Goal: Information Seeking & Learning: Find specific fact

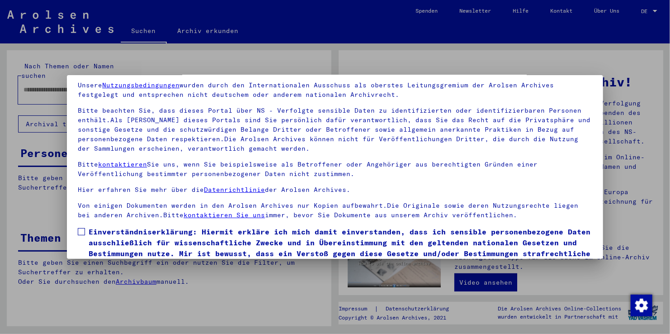
scroll to position [78, 0]
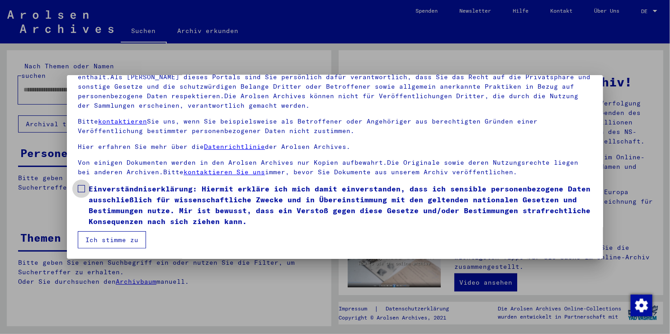
click at [83, 186] on span at bounding box center [81, 188] width 7 height 7
click at [103, 240] on button "Ich stimme zu" at bounding box center [112, 239] width 68 height 17
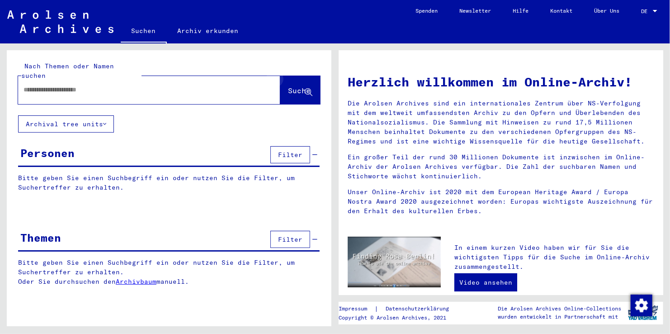
click at [307, 89] on icon at bounding box center [309, 93] width 8 height 8
click at [41, 85] on input "text" at bounding box center [139, 90] width 230 height 10
type input "*******"
click at [288, 86] on span "Suche" at bounding box center [299, 90] width 23 height 9
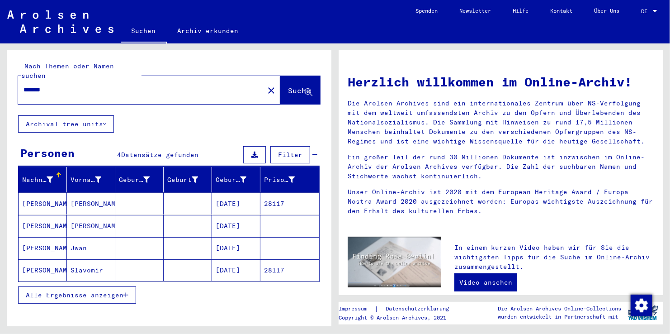
click at [65, 215] on mat-cell "[PERSON_NAME]" at bounding box center [43, 226] width 48 height 22
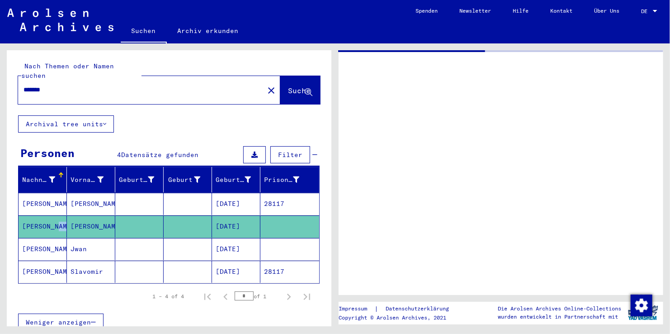
click at [65, 215] on mat-cell "[PERSON_NAME]" at bounding box center [43, 226] width 48 height 22
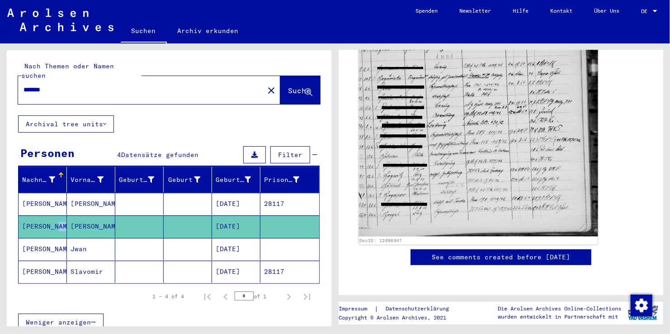
scroll to position [136, 0]
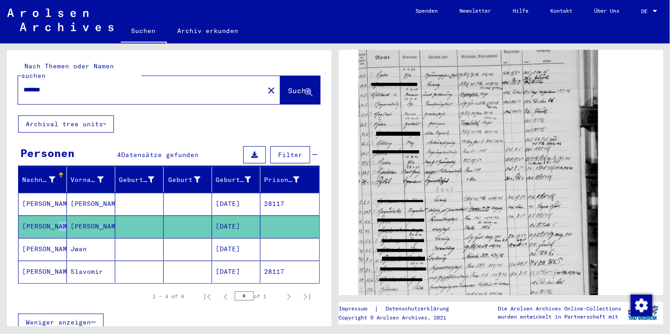
click at [445, 175] on img at bounding box center [478, 205] width 239 height 330
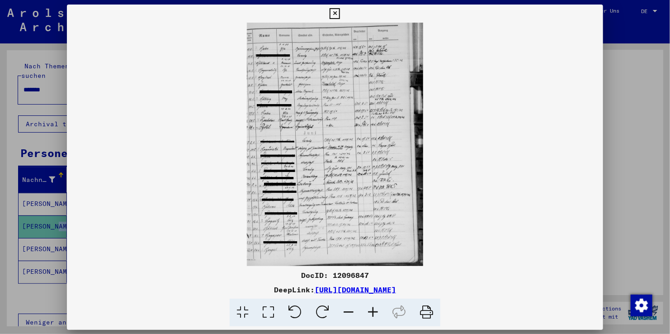
scroll to position [135, 0]
click at [445, 175] on img at bounding box center [335, 144] width 537 height 243
click at [369, 311] on icon at bounding box center [373, 313] width 24 height 28
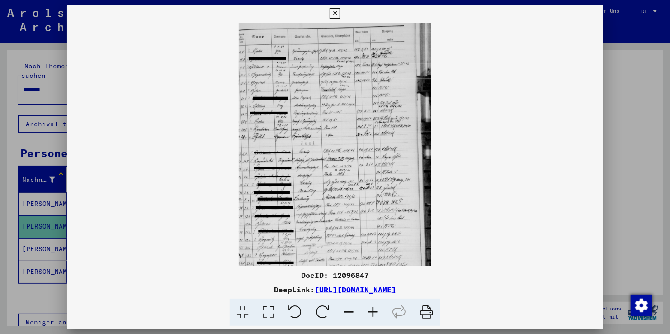
click at [369, 311] on icon at bounding box center [373, 313] width 24 height 28
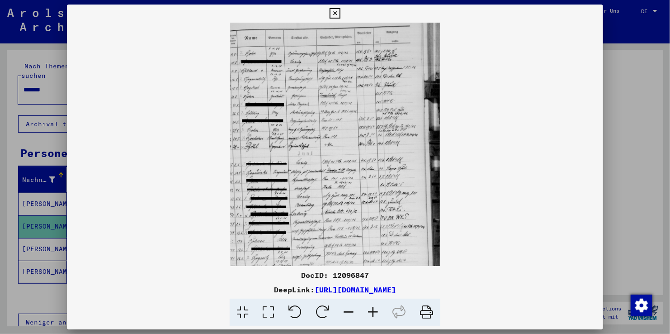
click at [369, 311] on icon at bounding box center [373, 313] width 24 height 28
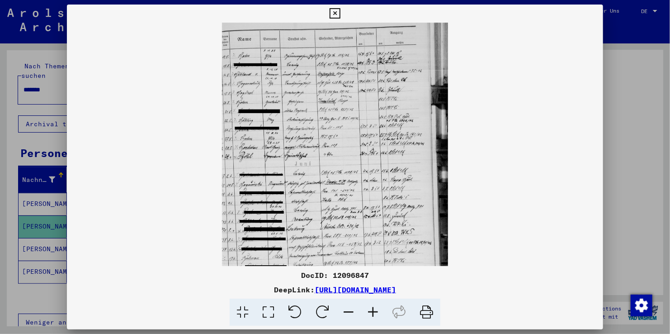
click at [369, 311] on icon at bounding box center [373, 313] width 24 height 28
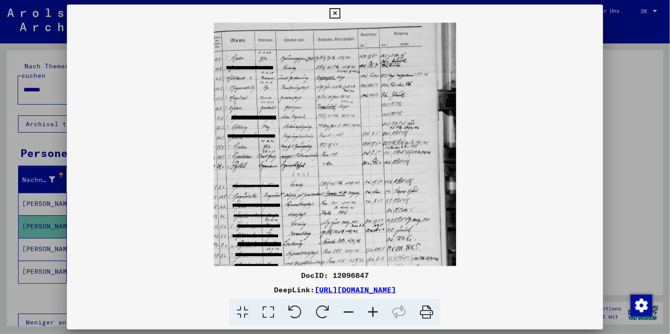
click at [370, 311] on icon at bounding box center [373, 313] width 24 height 28
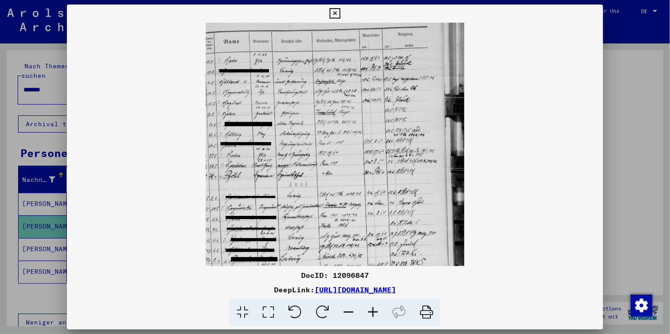
click at [371, 311] on icon at bounding box center [373, 313] width 24 height 28
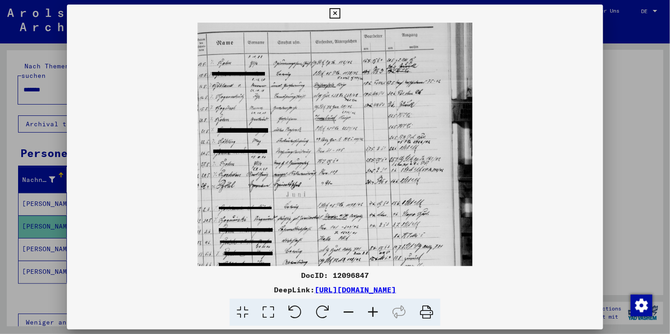
click at [372, 310] on icon at bounding box center [373, 313] width 24 height 28
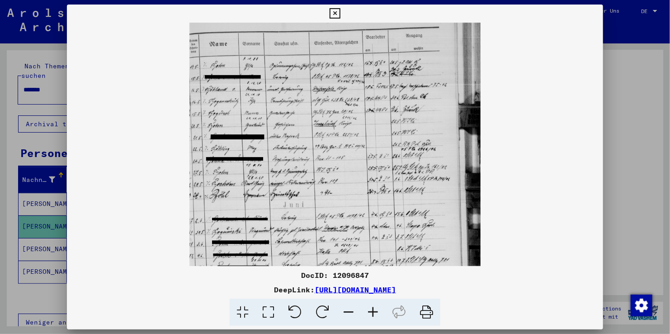
scroll to position [0, 0]
click at [372, 313] on icon at bounding box center [373, 313] width 24 height 28
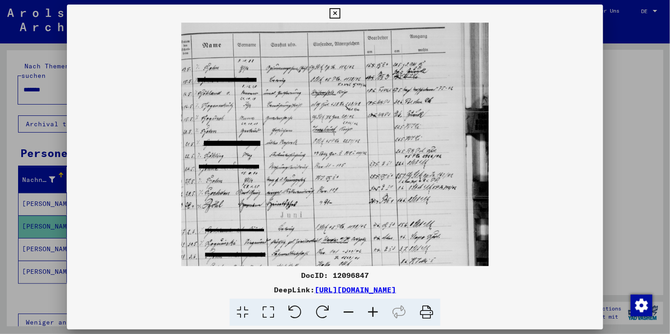
click at [372, 313] on icon at bounding box center [373, 313] width 24 height 28
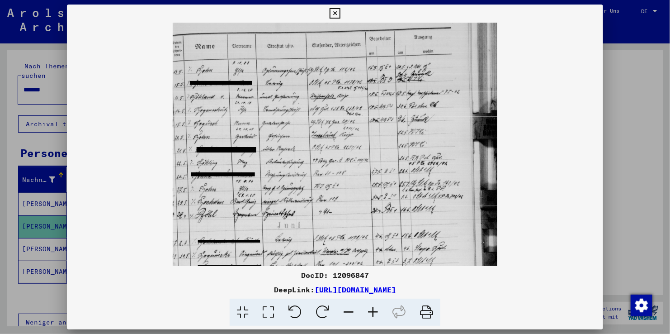
click at [372, 313] on icon at bounding box center [373, 313] width 24 height 28
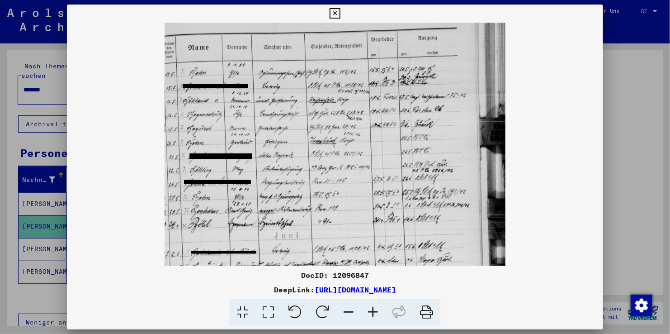
click at [372, 313] on icon at bounding box center [373, 313] width 24 height 28
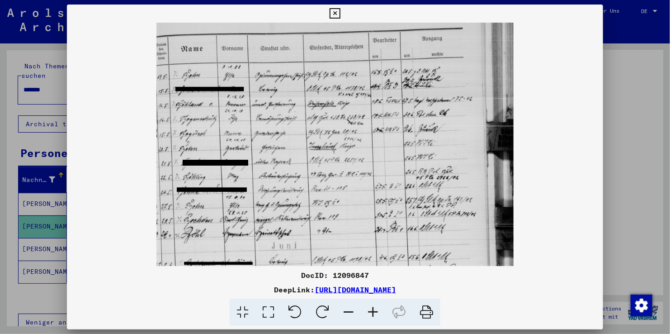
drag, startPoint x: 281, startPoint y: 190, endPoint x: 319, endPoint y: 191, distance: 38.0
click at [319, 191] on img at bounding box center [335, 269] width 357 height 492
click at [322, 191] on img at bounding box center [335, 269] width 357 height 492
click at [326, 193] on img at bounding box center [335, 269] width 357 height 492
click at [351, 315] on icon at bounding box center [349, 313] width 24 height 28
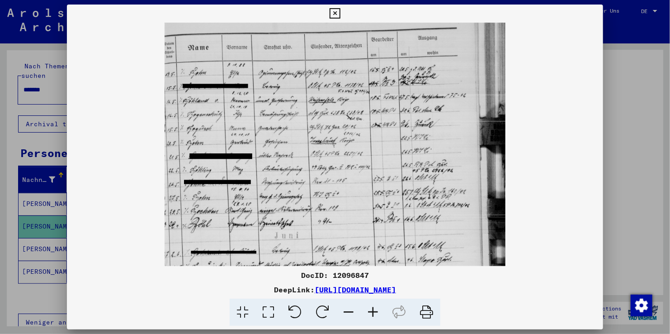
click at [351, 315] on icon at bounding box center [349, 313] width 24 height 28
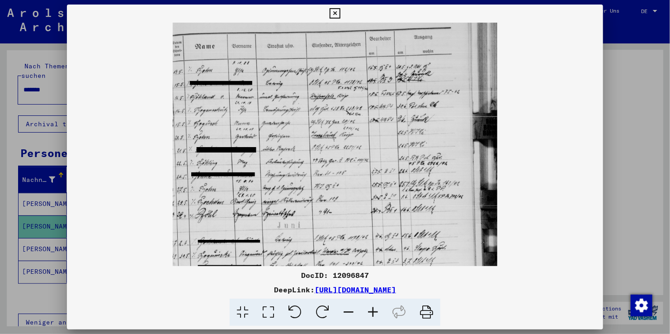
click at [351, 315] on icon at bounding box center [349, 313] width 24 height 28
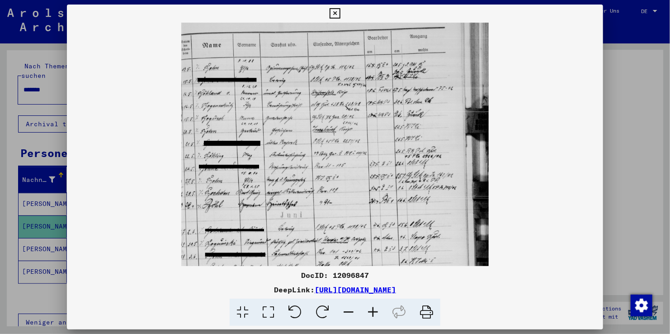
click at [334, 14] on icon at bounding box center [335, 13] width 10 height 11
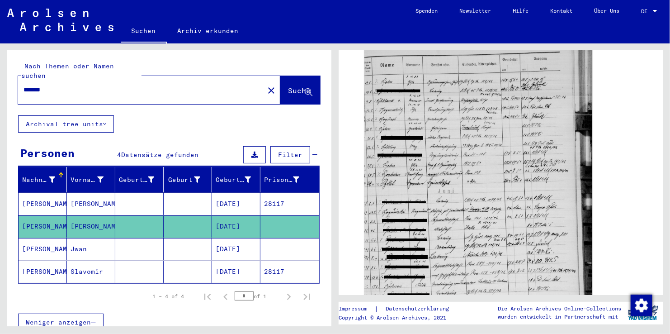
click at [94, 193] on mat-cell "[PERSON_NAME]" at bounding box center [91, 204] width 48 height 22
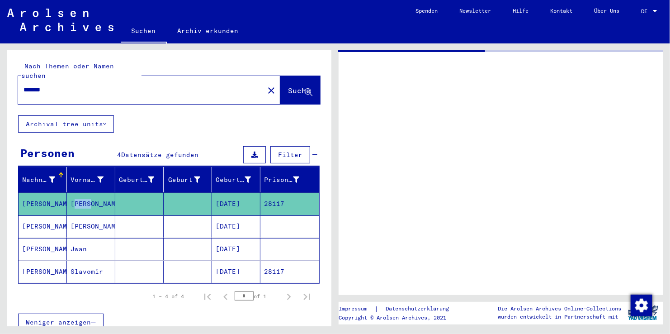
click at [95, 193] on mat-cell "[PERSON_NAME]" at bounding box center [91, 204] width 48 height 22
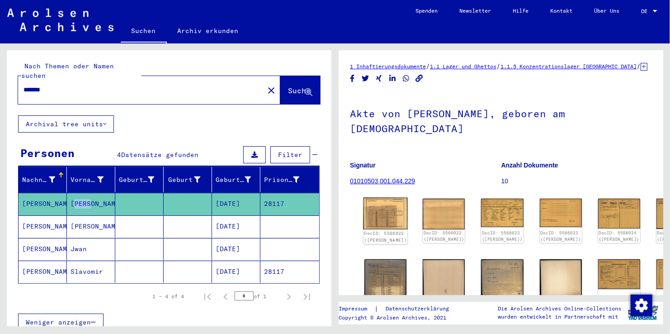
click at [378, 202] on img at bounding box center [386, 214] width 44 height 32
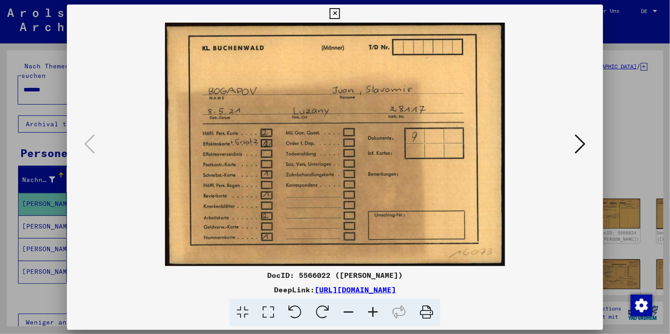
click at [378, 202] on img at bounding box center [335, 144] width 475 height 243
click at [579, 148] on icon at bounding box center [580, 144] width 11 height 22
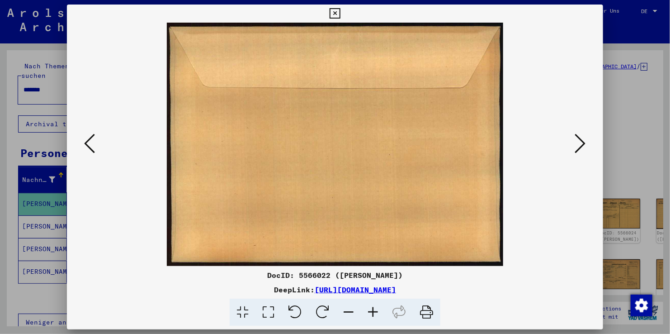
click at [579, 148] on icon at bounding box center [580, 144] width 11 height 22
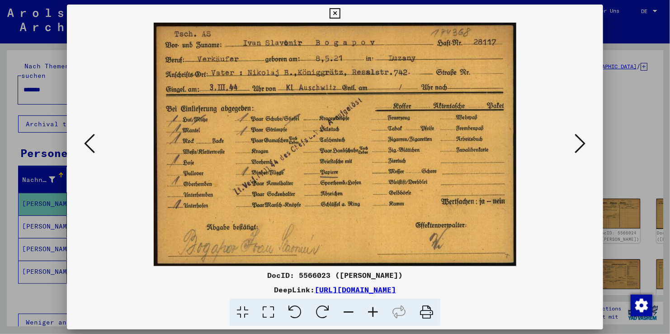
click at [577, 148] on icon at bounding box center [580, 144] width 11 height 22
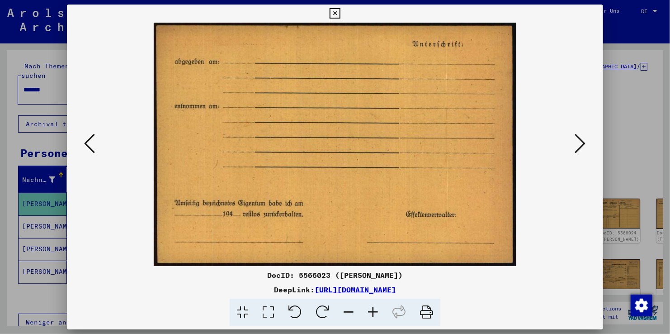
click at [577, 148] on icon at bounding box center [580, 144] width 11 height 22
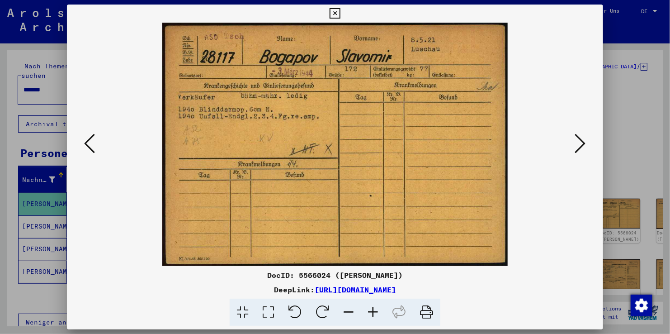
click at [580, 140] on icon at bounding box center [580, 144] width 11 height 22
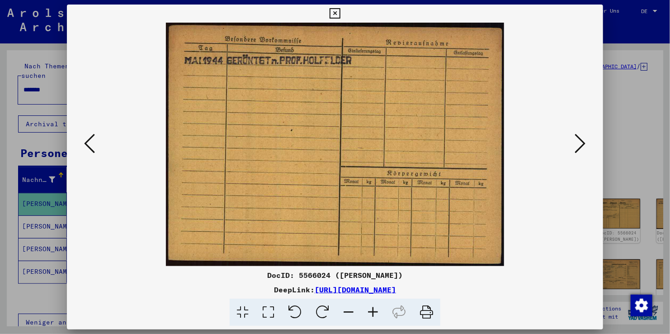
click at [580, 140] on icon at bounding box center [580, 144] width 11 height 22
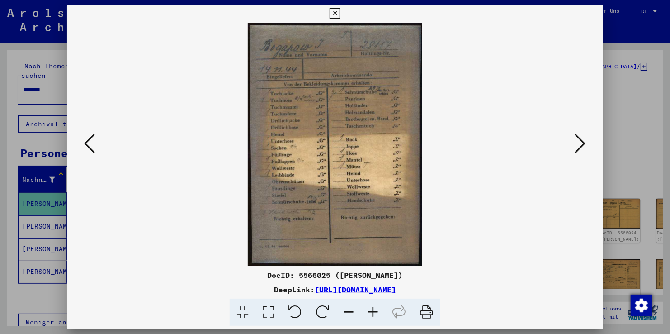
click at [580, 140] on icon at bounding box center [580, 144] width 11 height 22
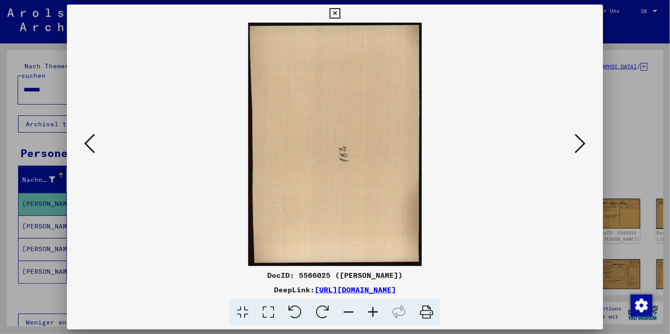
click at [580, 140] on icon at bounding box center [580, 144] width 11 height 22
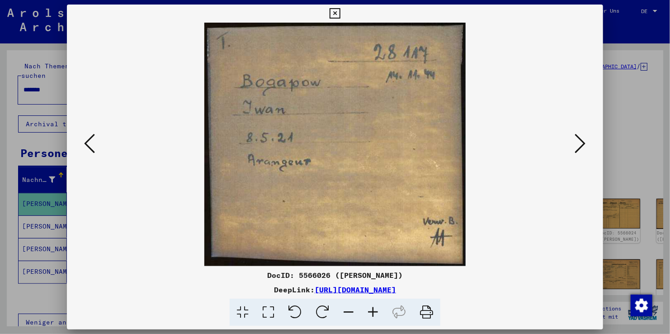
click at [581, 140] on icon at bounding box center [580, 144] width 11 height 22
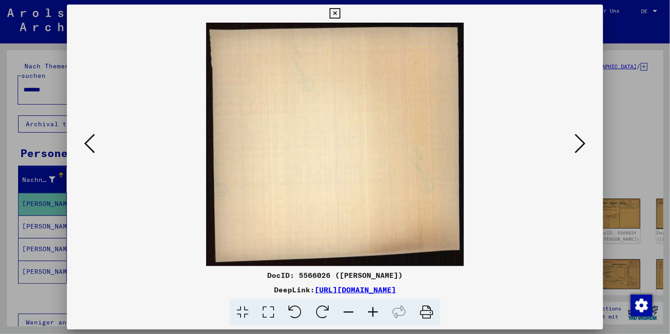
click at [581, 140] on icon at bounding box center [580, 144] width 11 height 22
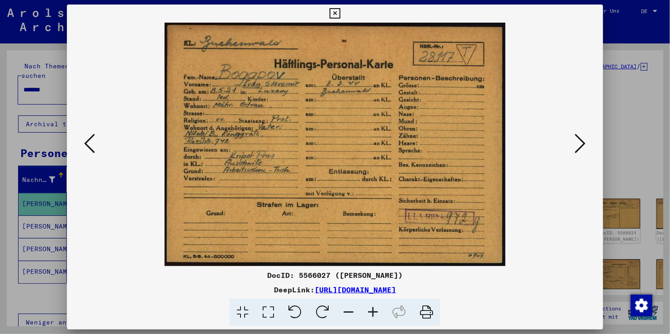
click at [583, 149] on icon at bounding box center [580, 144] width 11 height 22
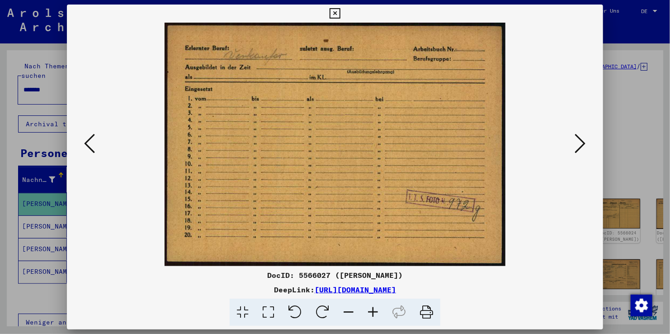
click at [582, 149] on icon at bounding box center [580, 144] width 11 height 22
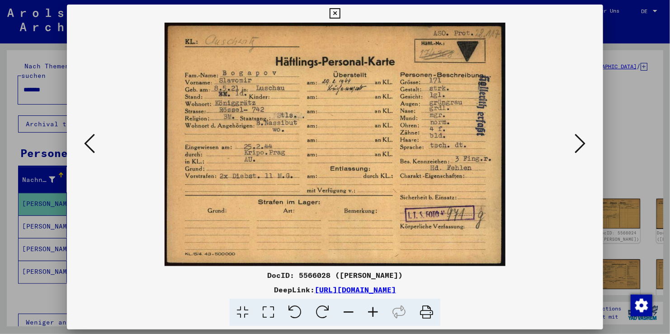
click at [581, 144] on icon at bounding box center [580, 144] width 11 height 22
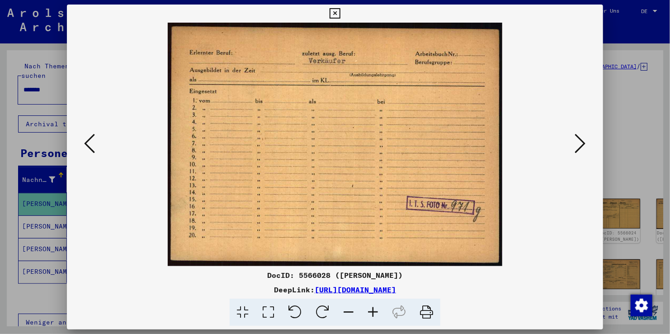
click at [581, 144] on icon at bounding box center [580, 144] width 11 height 22
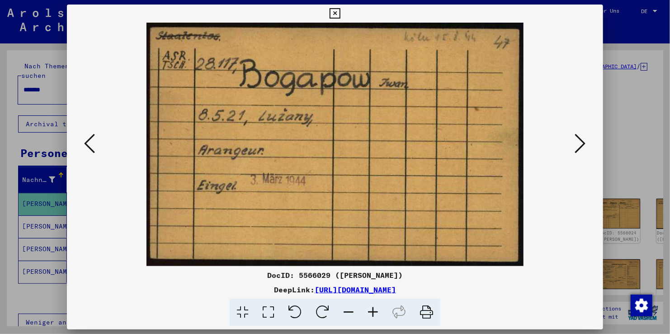
click at [583, 144] on icon at bounding box center [580, 144] width 11 height 22
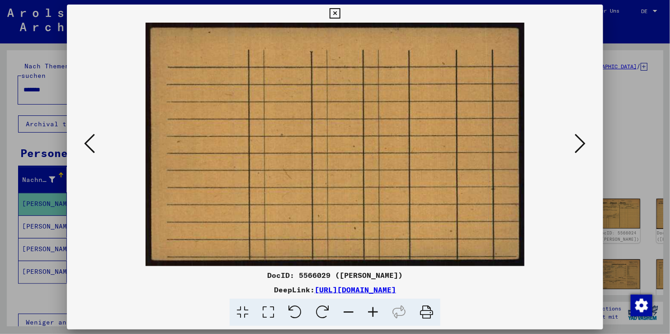
click at [583, 144] on icon at bounding box center [580, 144] width 11 height 22
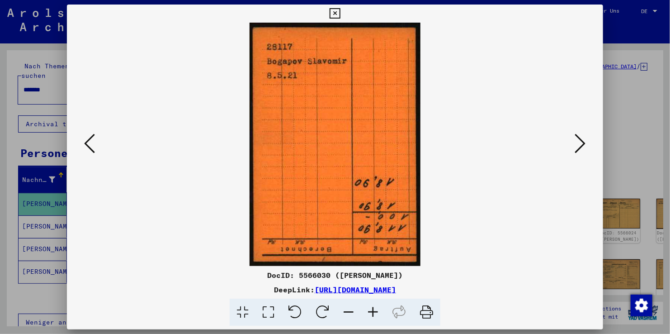
click at [583, 144] on icon at bounding box center [580, 144] width 11 height 22
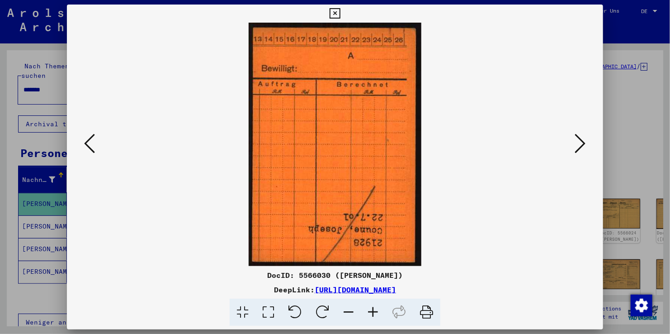
click at [583, 144] on icon at bounding box center [580, 144] width 11 height 22
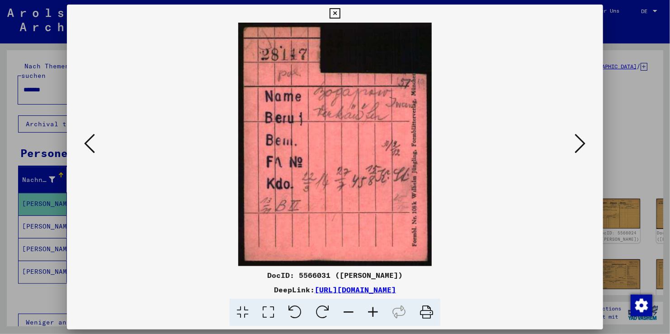
click at [583, 144] on icon at bounding box center [580, 144] width 11 height 22
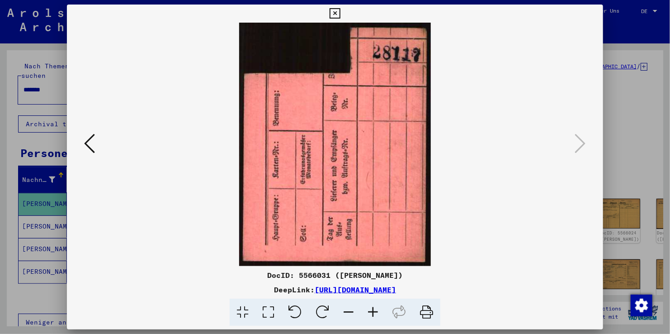
click at [334, 13] on icon at bounding box center [335, 13] width 10 height 11
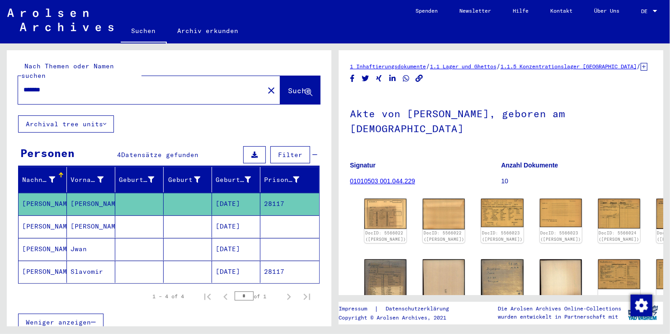
click at [81, 262] on mat-cell "Slavomir" at bounding box center [91, 272] width 48 height 22
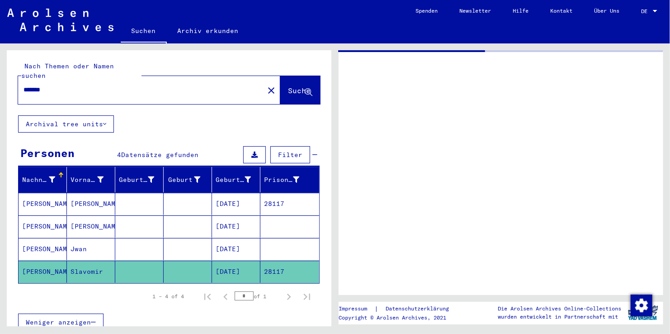
click at [82, 262] on mat-cell "Slavomir" at bounding box center [91, 272] width 48 height 22
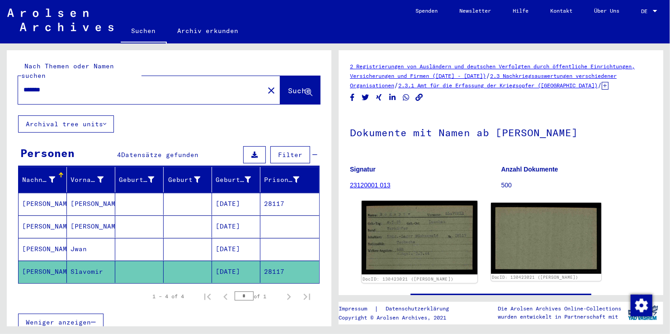
click at [414, 247] on img at bounding box center [420, 238] width 116 height 74
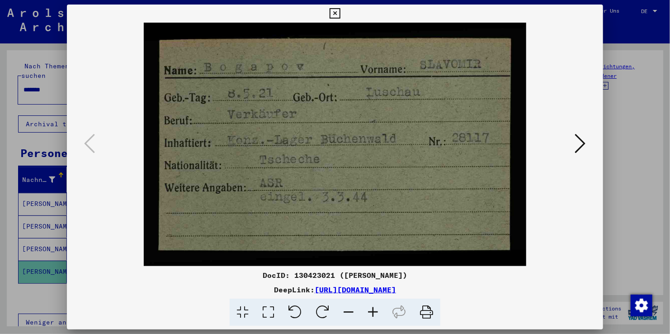
click at [414, 247] on img at bounding box center [335, 144] width 475 height 243
click at [576, 152] on icon at bounding box center [580, 144] width 11 height 22
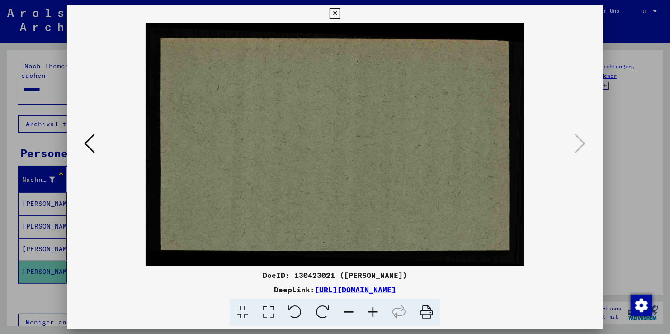
click at [334, 13] on icon at bounding box center [335, 13] width 10 height 11
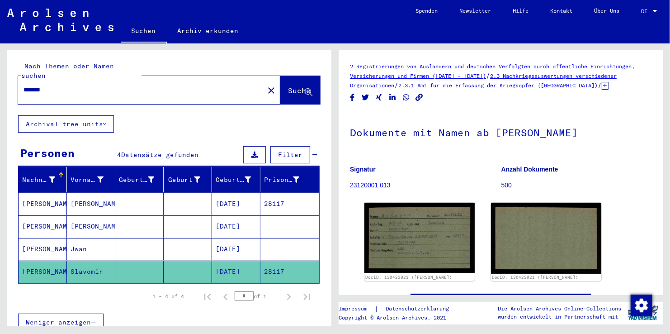
click at [75, 238] on mat-cell "Jwan" at bounding box center [91, 249] width 48 height 22
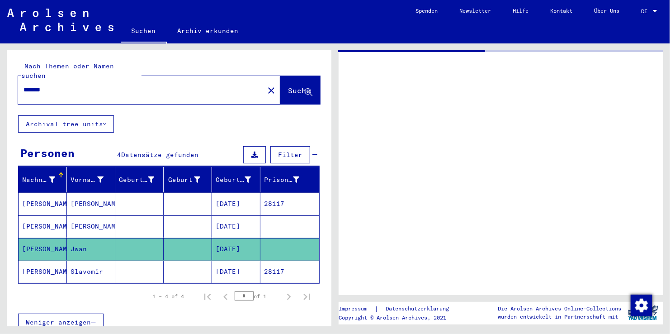
click at [75, 238] on mat-cell "Jwan" at bounding box center [91, 249] width 48 height 22
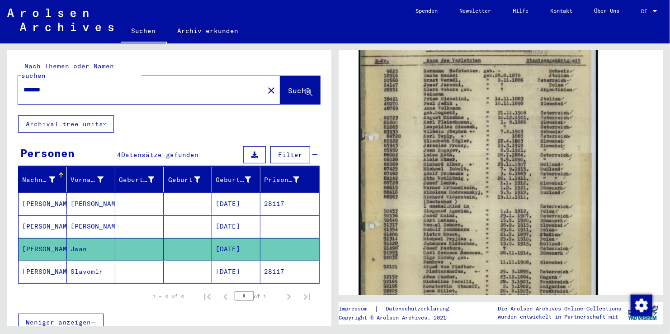
scroll to position [181, 0]
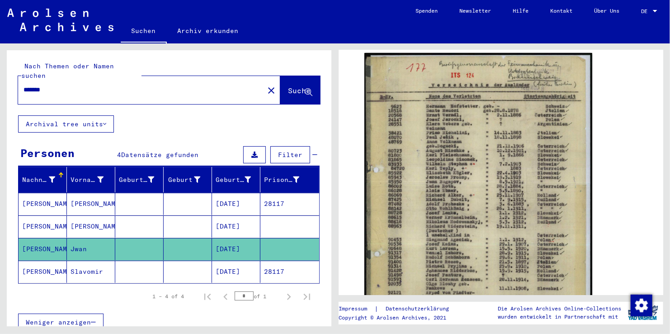
click at [146, 215] on mat-cell at bounding box center [139, 226] width 48 height 22
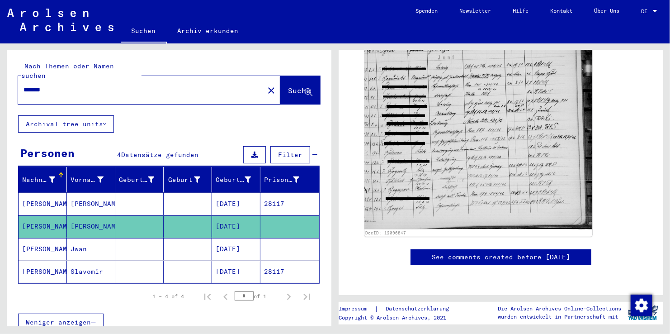
scroll to position [362, 0]
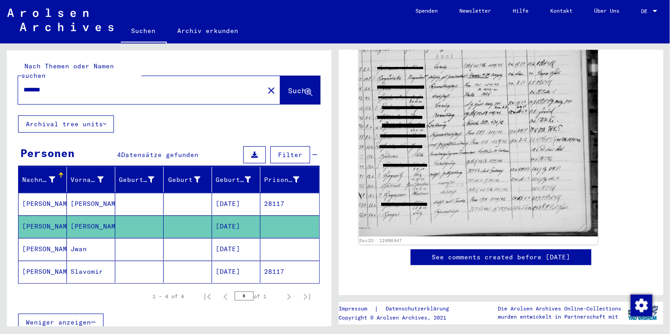
click at [498, 143] on img at bounding box center [478, 72] width 239 height 330
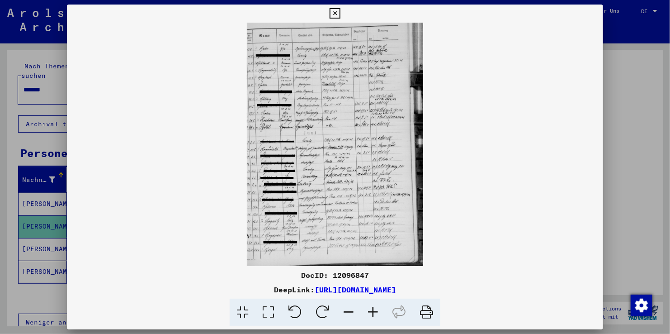
click at [373, 310] on icon at bounding box center [373, 313] width 24 height 28
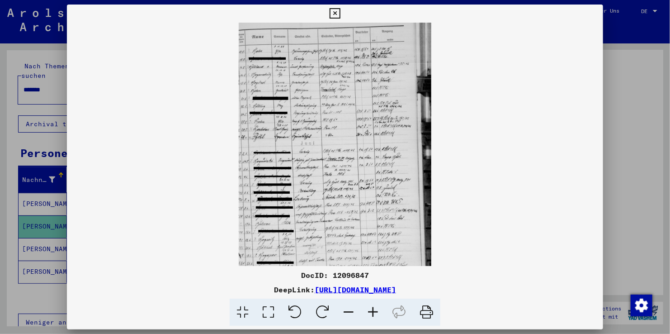
click at [374, 309] on icon at bounding box center [373, 313] width 24 height 28
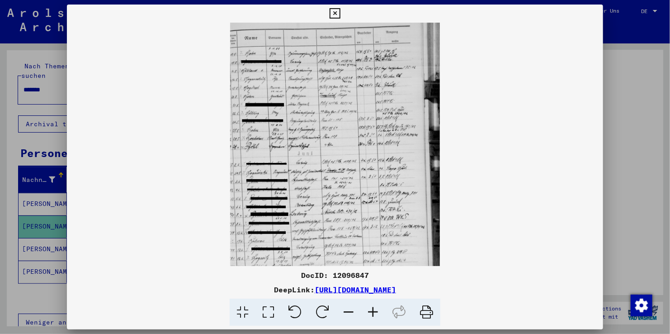
click at [375, 309] on icon at bounding box center [373, 313] width 24 height 28
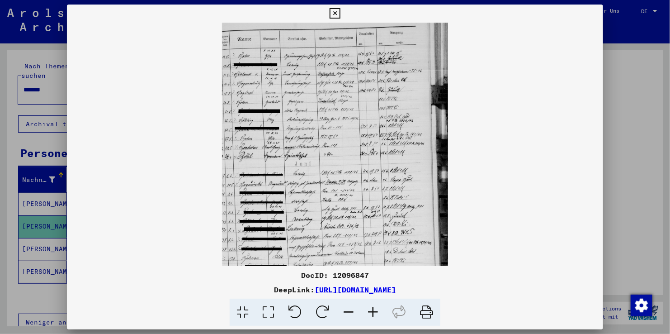
click at [375, 309] on icon at bounding box center [373, 313] width 24 height 28
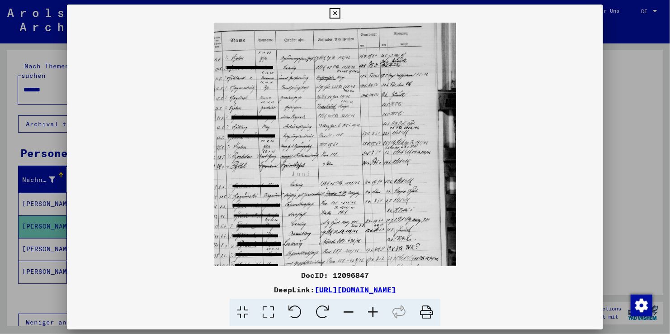
click at [375, 309] on icon at bounding box center [373, 313] width 24 height 28
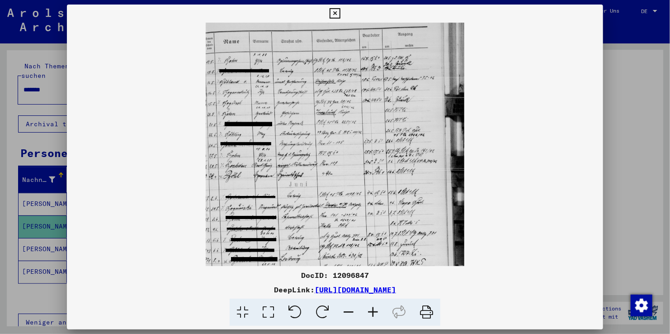
click at [375, 309] on icon at bounding box center [373, 313] width 24 height 28
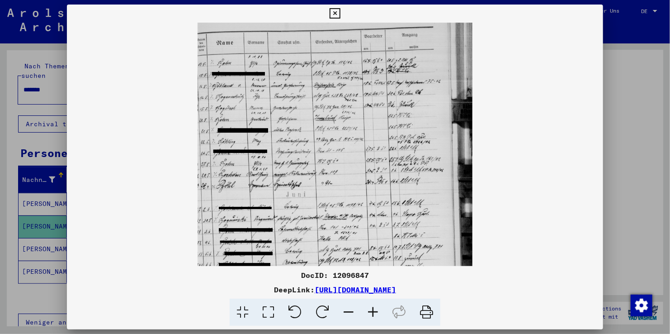
click at [375, 309] on icon at bounding box center [373, 313] width 24 height 28
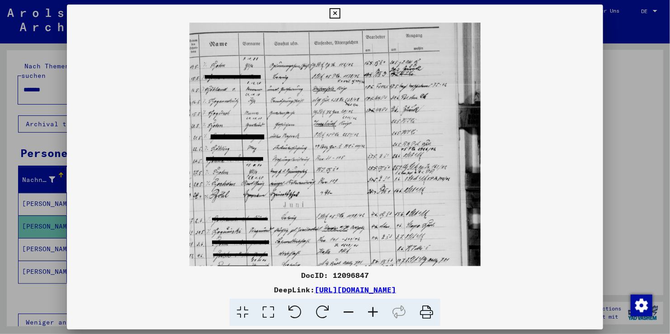
click at [376, 309] on icon at bounding box center [373, 313] width 24 height 28
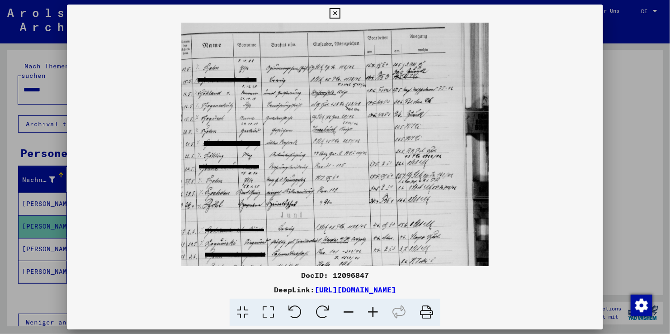
click at [376, 309] on icon at bounding box center [373, 313] width 24 height 28
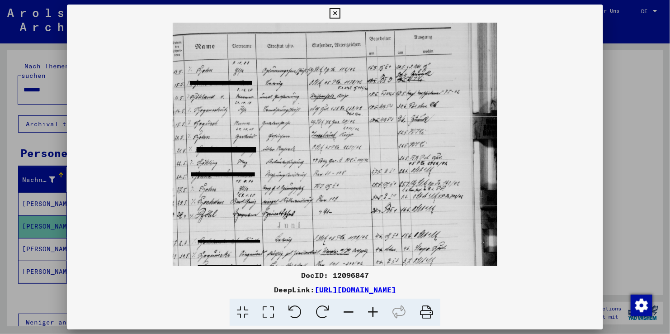
click at [377, 309] on icon at bounding box center [373, 313] width 24 height 28
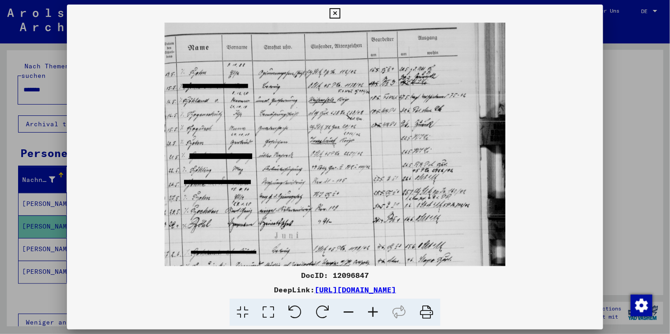
click at [377, 309] on icon at bounding box center [373, 313] width 24 height 28
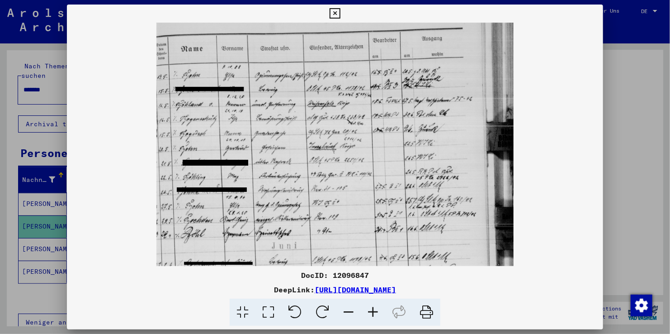
click at [377, 309] on icon at bounding box center [373, 313] width 24 height 28
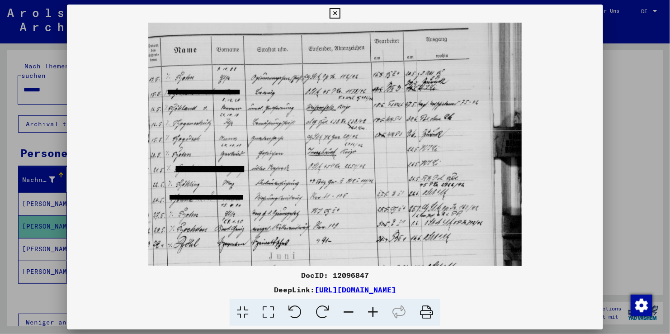
click at [377, 309] on icon at bounding box center [373, 313] width 24 height 28
